Goal: Check status: Check status

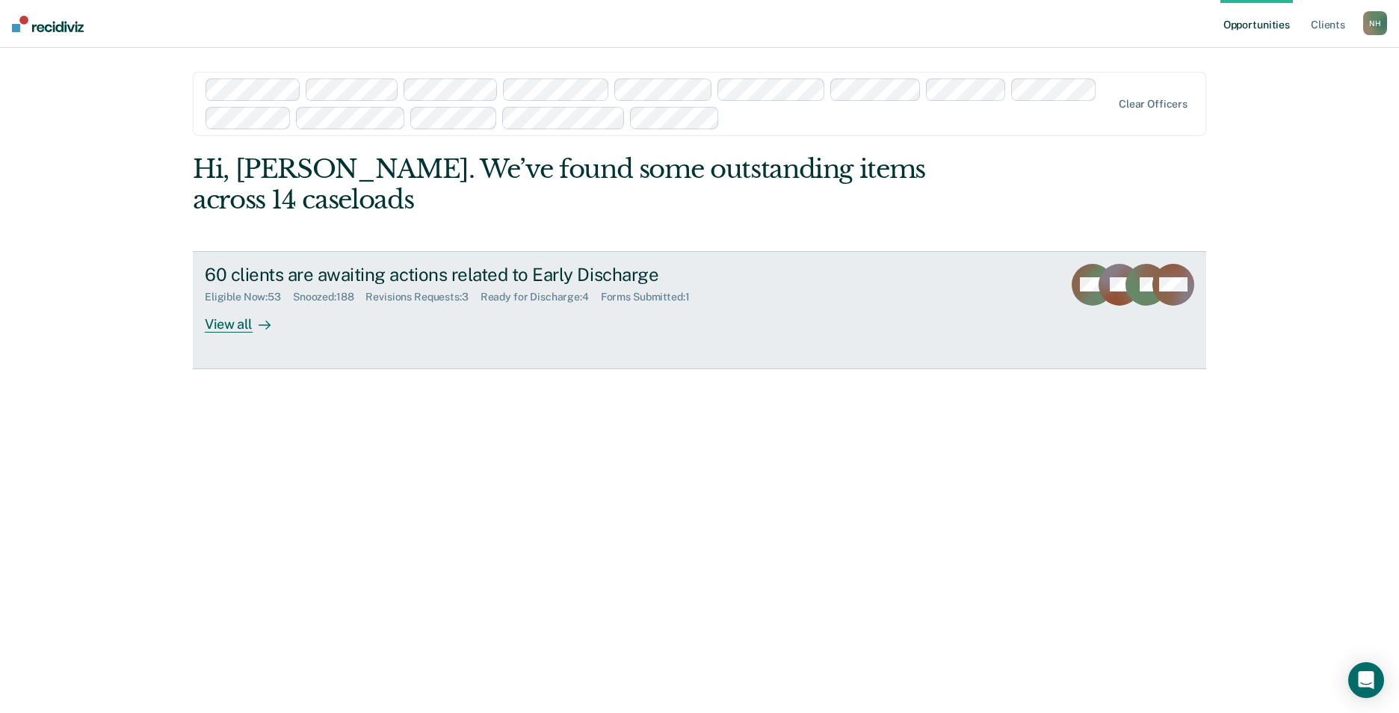
click at [649, 298] on div "Forms Submitted : 1" at bounding box center [651, 297] width 101 height 13
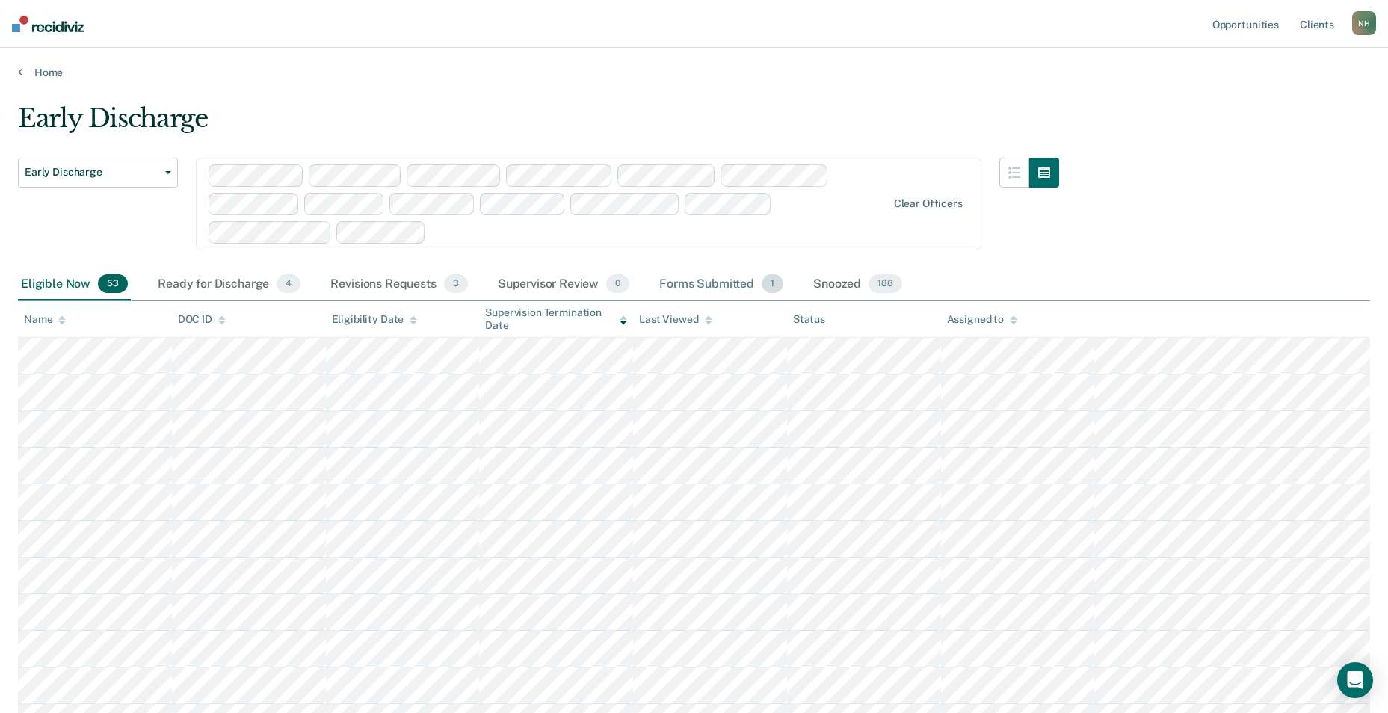
click at [702, 281] on div "Forms Submitted 1" at bounding box center [721, 284] width 130 height 33
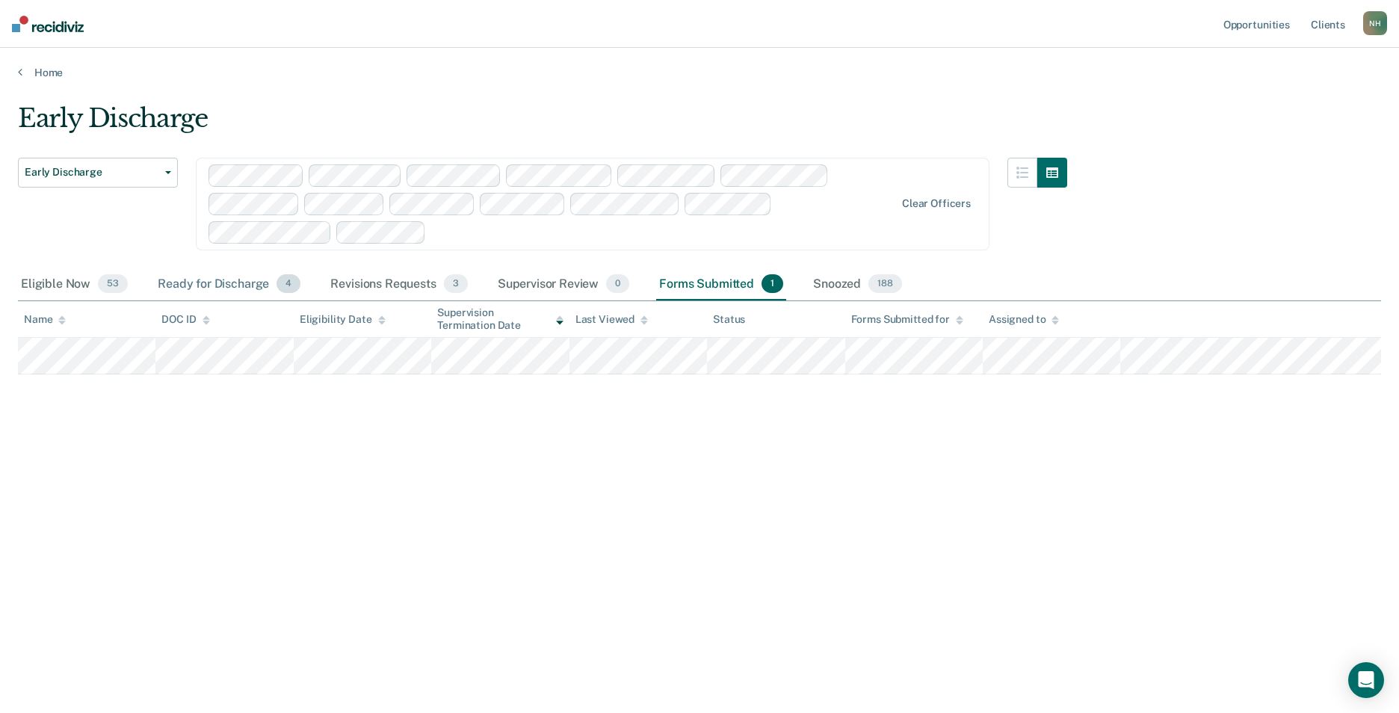
click at [211, 282] on div "Ready for Discharge 4" at bounding box center [229, 284] width 149 height 33
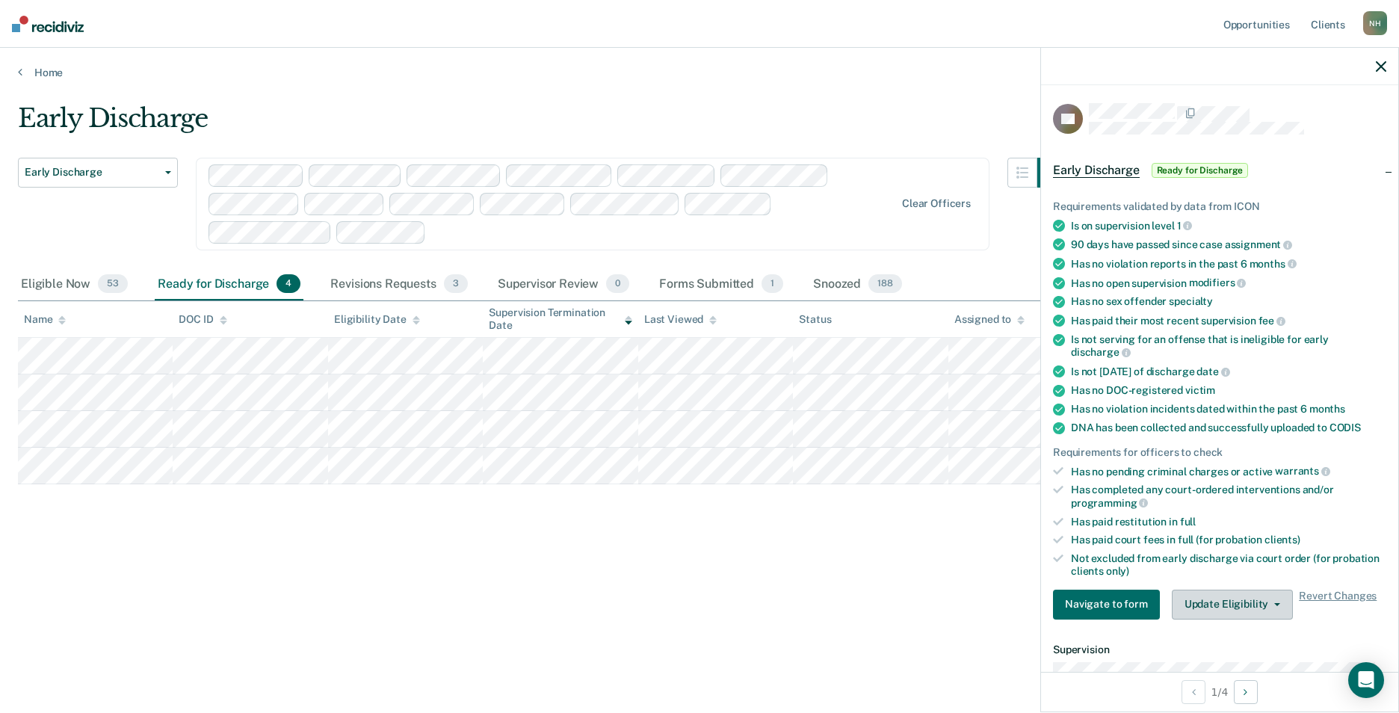
click at [1267, 604] on button "Update Eligibility" at bounding box center [1232, 605] width 121 height 30
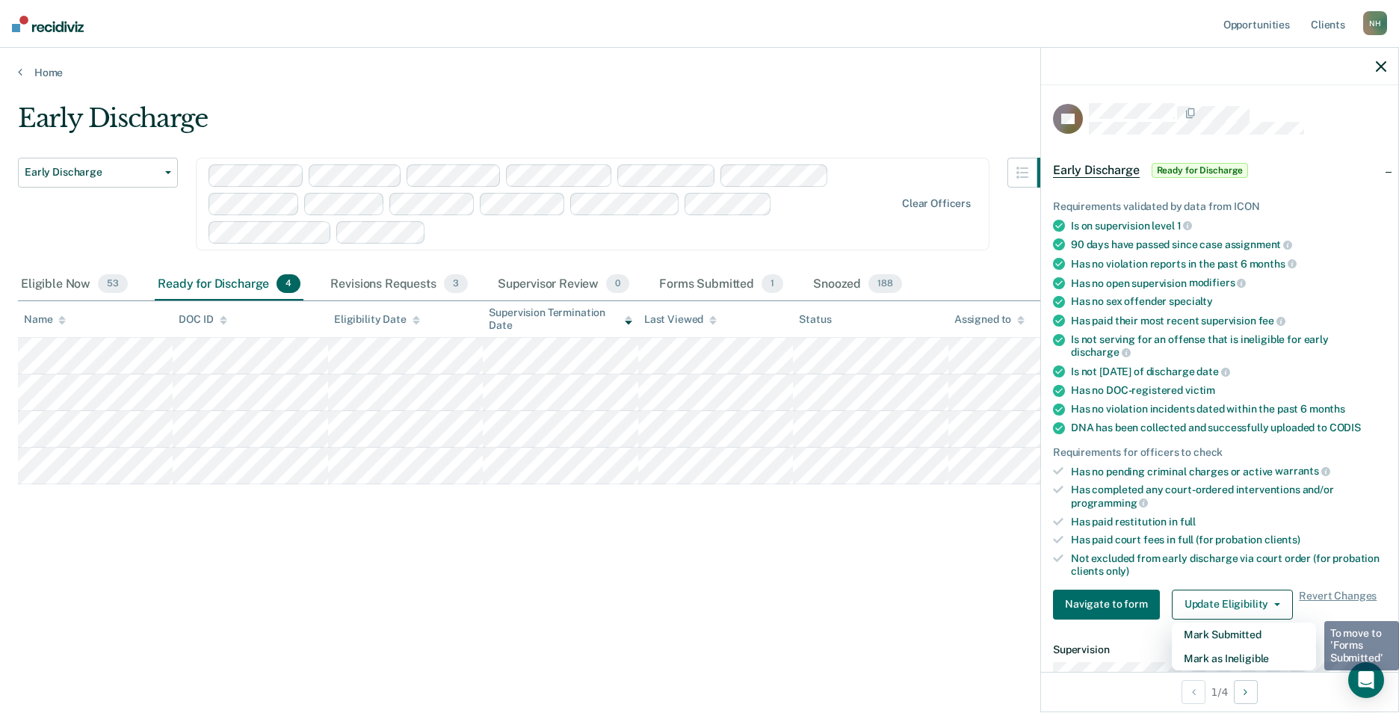
click at [717, 569] on div "Early Discharge Early Discharge Early Discharge Clear officers Eligible Now 53 …" at bounding box center [699, 352] width 1363 height 498
click at [738, 569] on div "Early Discharge Early Discharge Early Discharge Clear officers Eligible Now 53 …" at bounding box center [699, 352] width 1363 height 498
click at [1379, 69] on icon "button" at bounding box center [1381, 66] width 10 height 10
